Goal: Check status: Check status

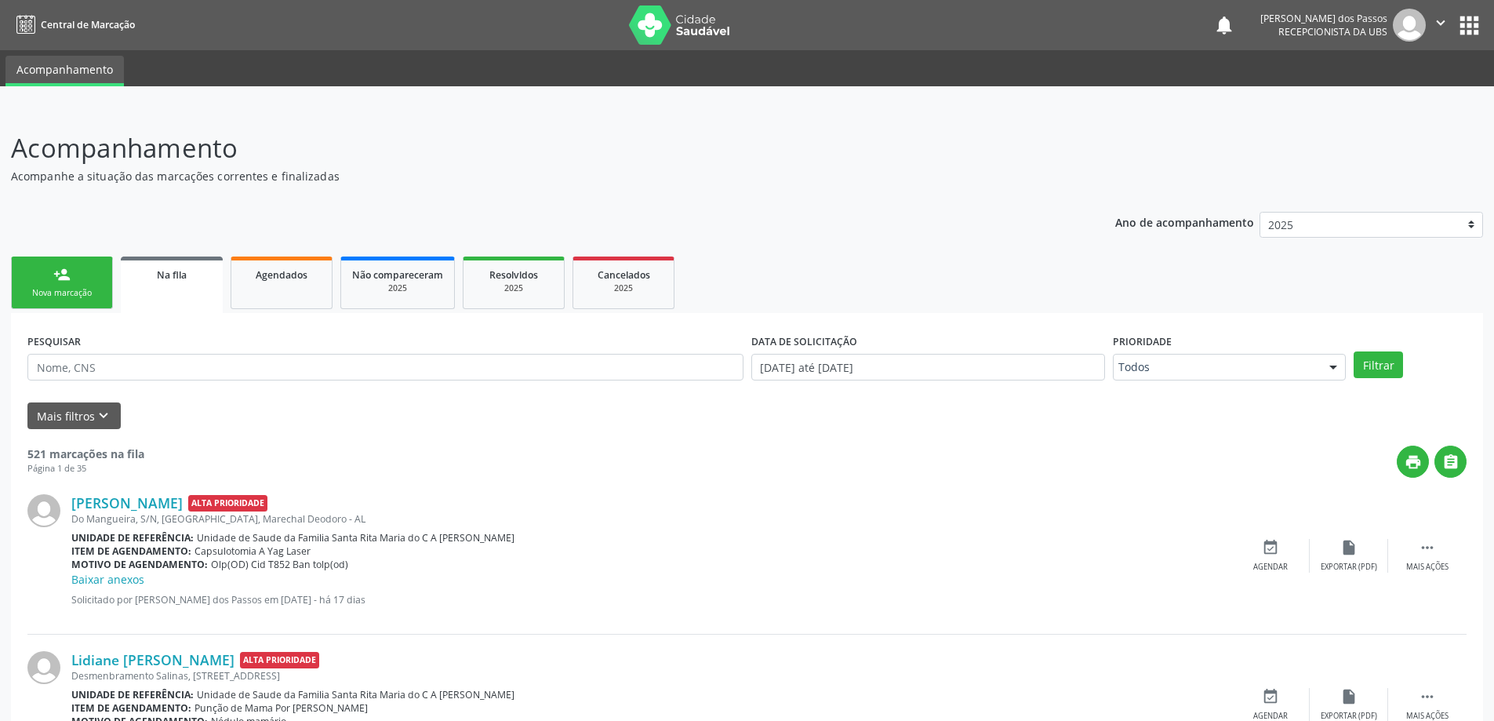
click at [180, 276] on span "Na fila" at bounding box center [172, 274] width 30 height 13
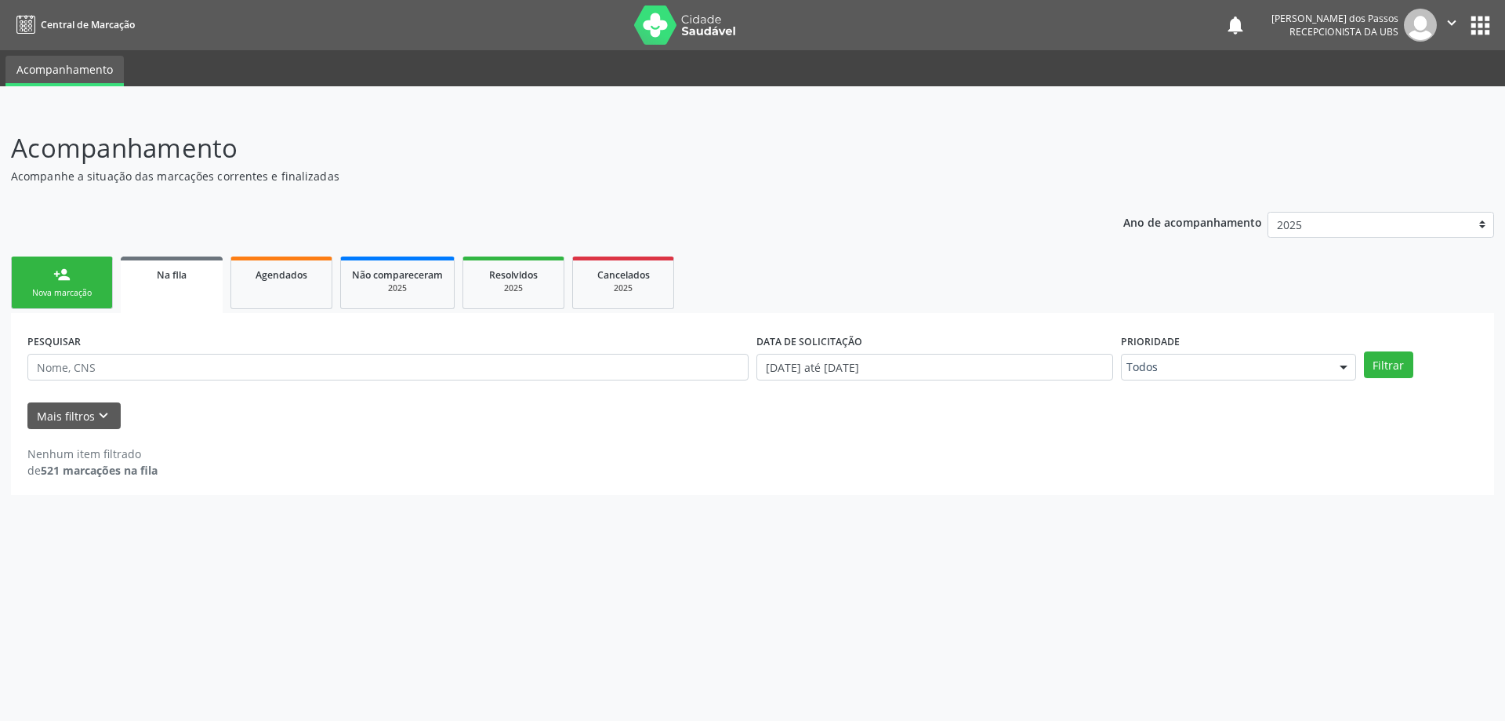
click at [176, 278] on span "Na fila" at bounding box center [172, 274] width 30 height 13
click at [179, 278] on span "Na fila" at bounding box center [172, 274] width 30 height 13
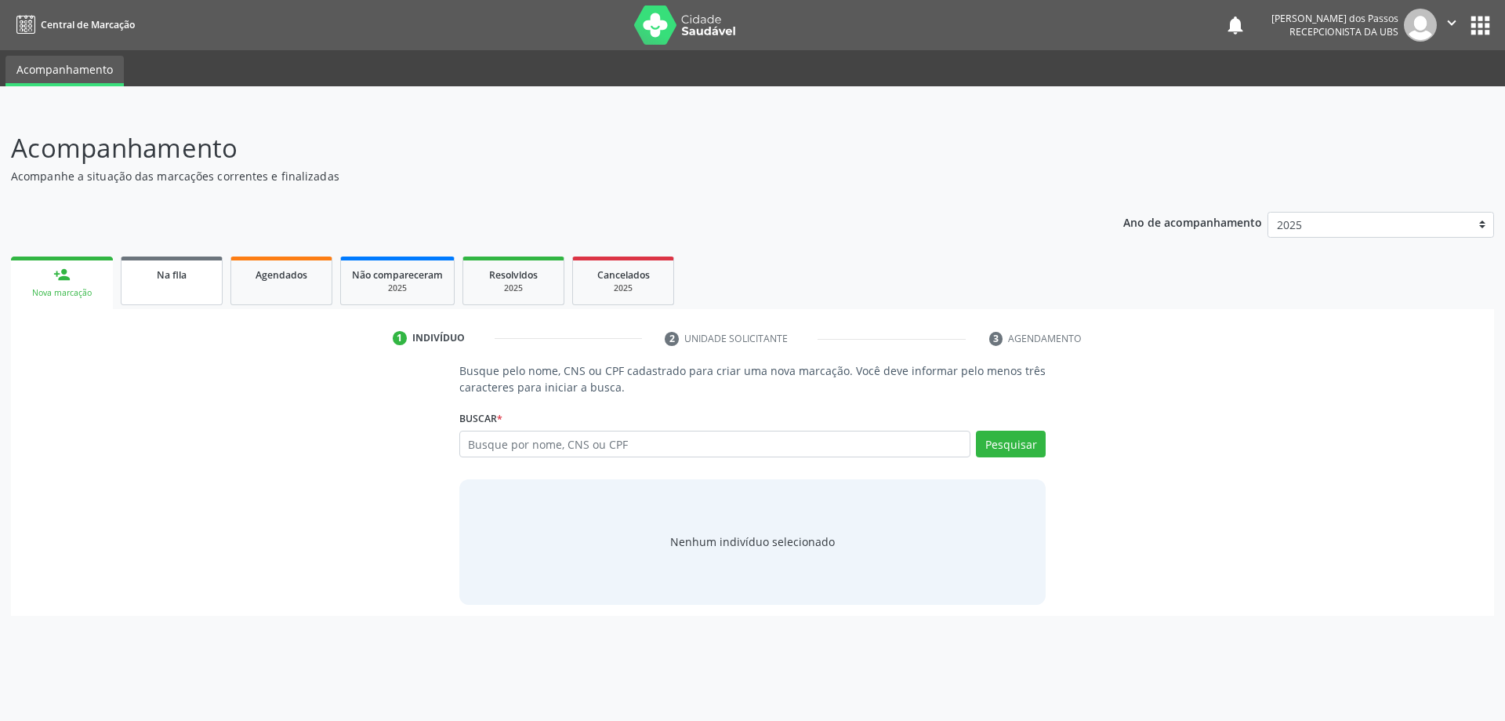
click at [176, 278] on span "Na fila" at bounding box center [172, 274] width 30 height 13
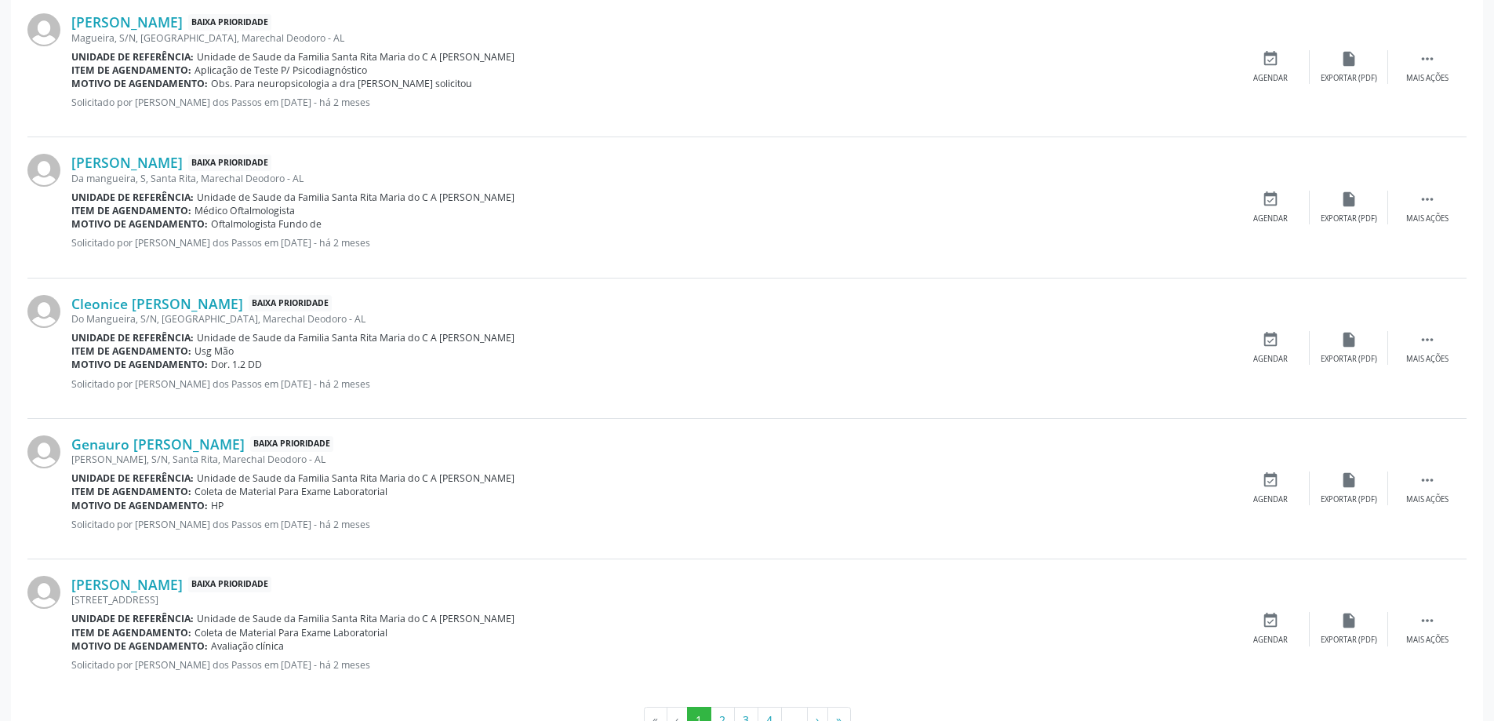
scroll to position [1953, 0]
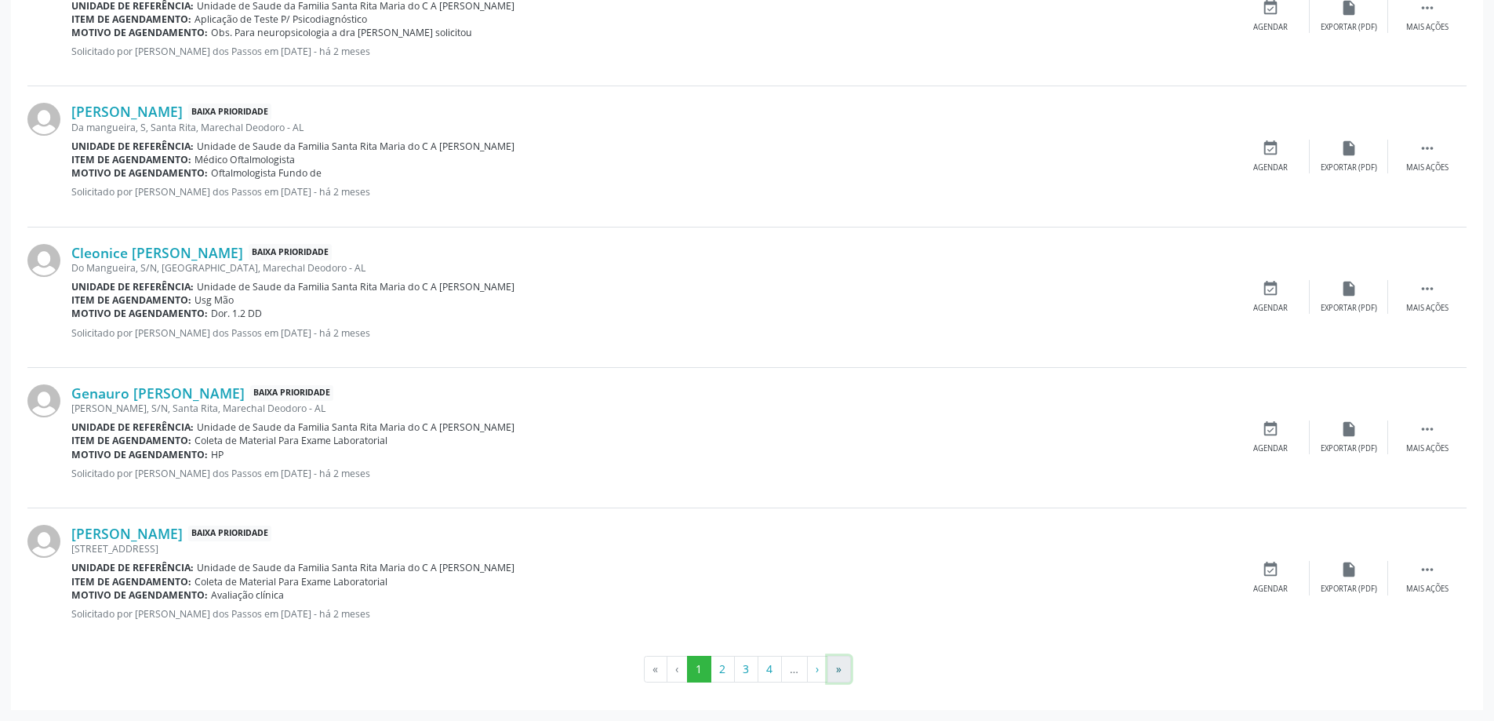
click at [840, 672] on button "»" at bounding box center [839, 668] width 24 height 27
